Goal: Information Seeking & Learning: Compare options

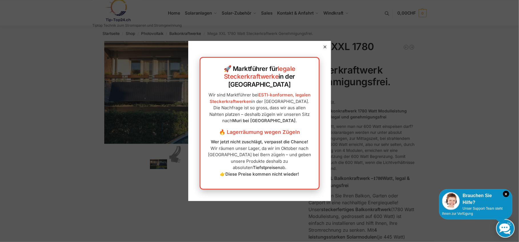
click at [323, 45] on icon at bounding box center [324, 46] width 3 height 3
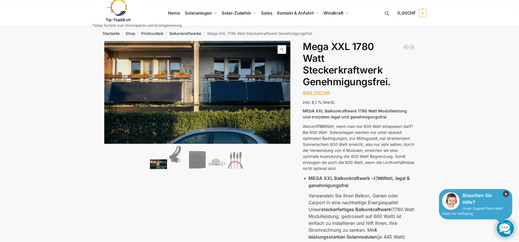
click at [506, 194] on icon "×" at bounding box center [506, 193] width 6 height 6
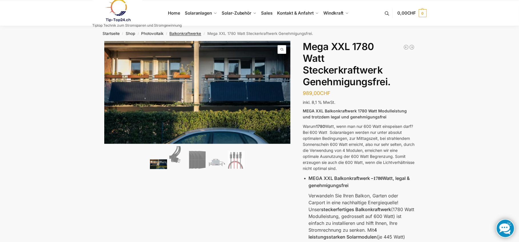
click at [201, 35] on link "Balkonkraftwerke" at bounding box center [186, 33] width 32 height 5
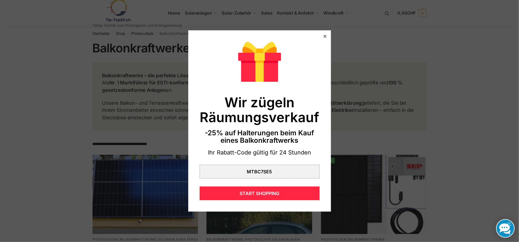
click at [322, 37] on div at bounding box center [324, 36] width 5 height 5
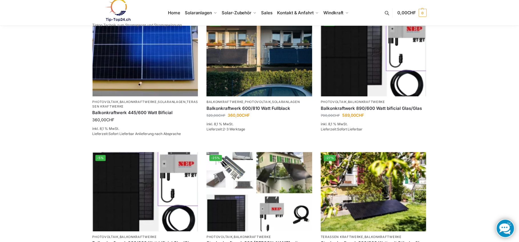
scroll to position [103, 0]
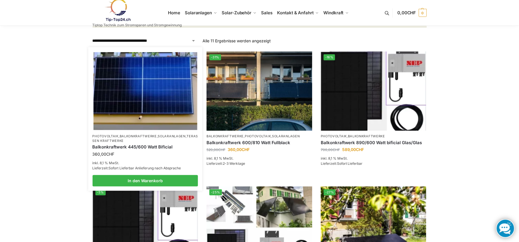
click at [162, 110] on img at bounding box center [145, 91] width 104 height 78
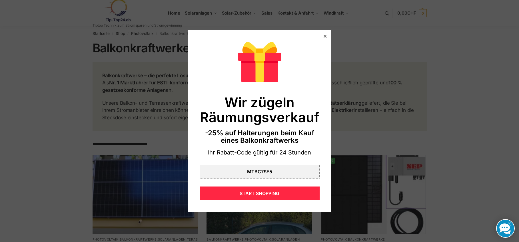
scroll to position [103, 0]
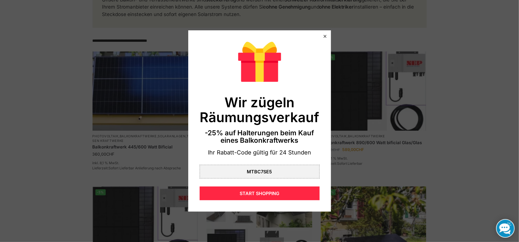
click at [323, 35] on icon at bounding box center [324, 36] width 3 height 3
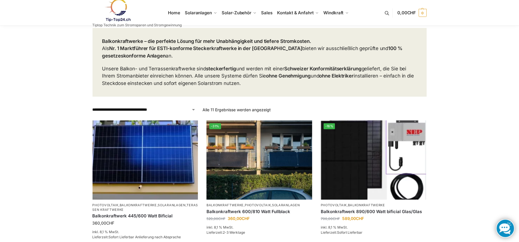
scroll to position [0, 0]
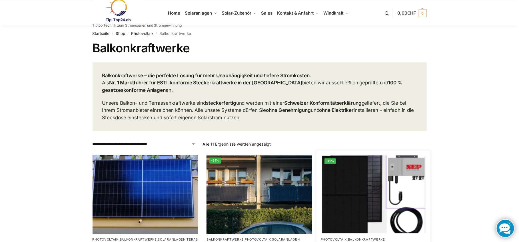
click at [372, 194] on img at bounding box center [373, 194] width 104 height 78
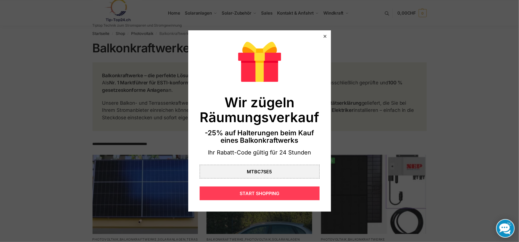
click at [261, 192] on div "START SHOPPING" at bounding box center [260, 193] width 120 height 14
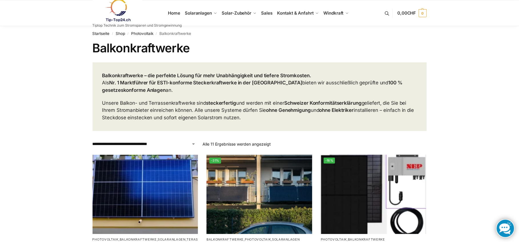
click at [182, 13] on link at bounding box center [136, 10] width 89 height 23
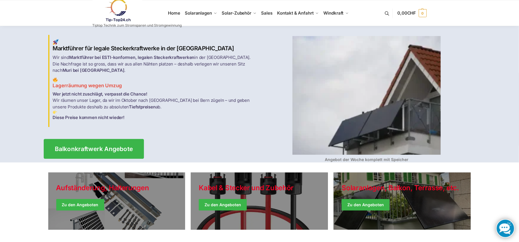
click at [106, 152] on span "Balkonkraftwerk Angebote" at bounding box center [94, 149] width 78 height 6
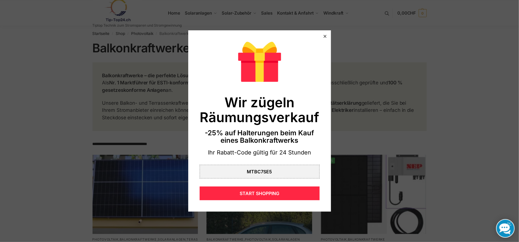
click at [323, 37] on icon at bounding box center [324, 36] width 3 height 3
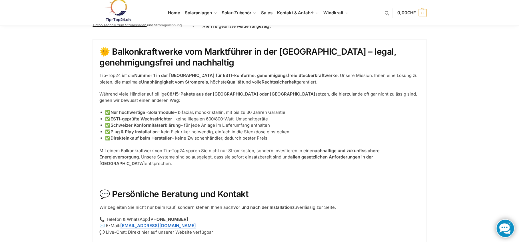
scroll to position [516, 0]
